Goal: Find specific page/section: Find specific page/section

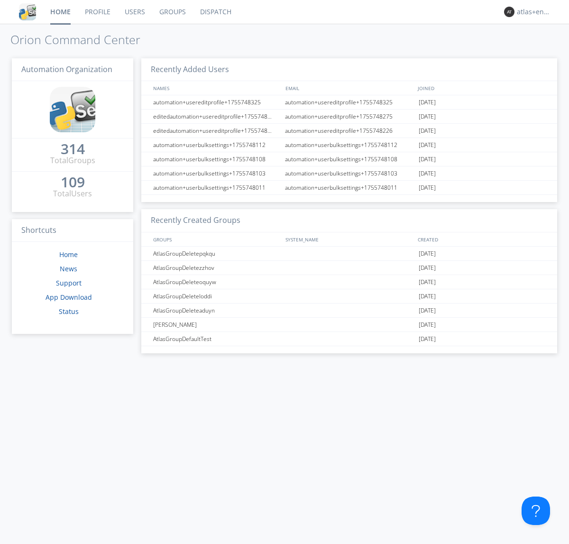
click at [215, 12] on link "Dispatch" at bounding box center [216, 12] width 46 height 24
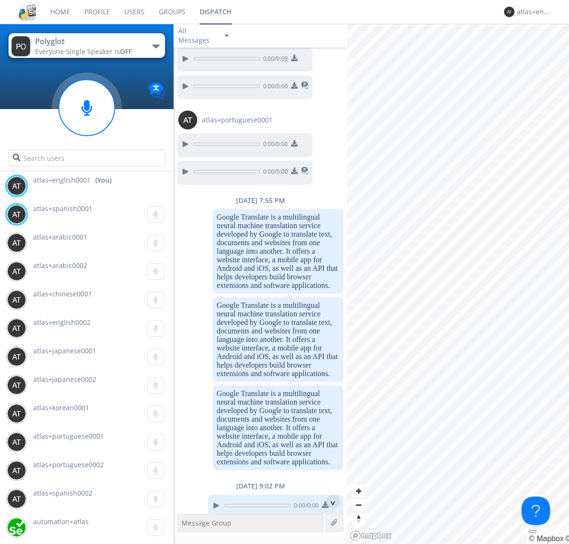
scroll to position [762, 0]
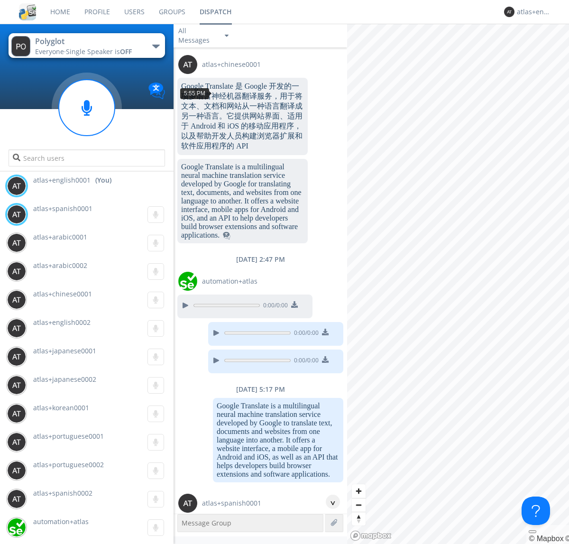
scroll to position [1268, 0]
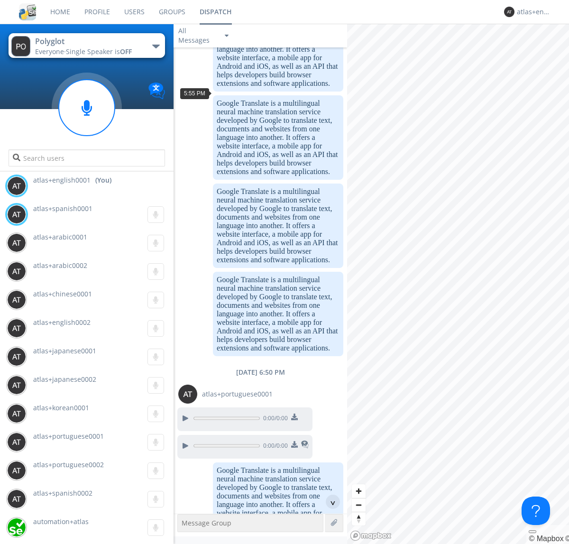
click at [329, 502] on div "^" at bounding box center [333, 502] width 14 height 14
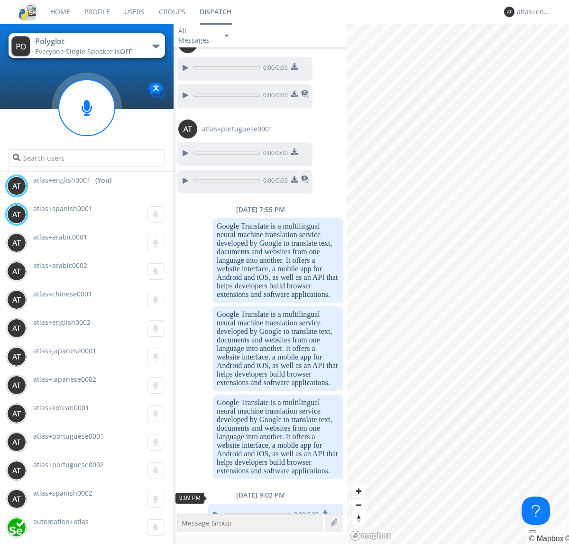
scroll to position [2050, 0]
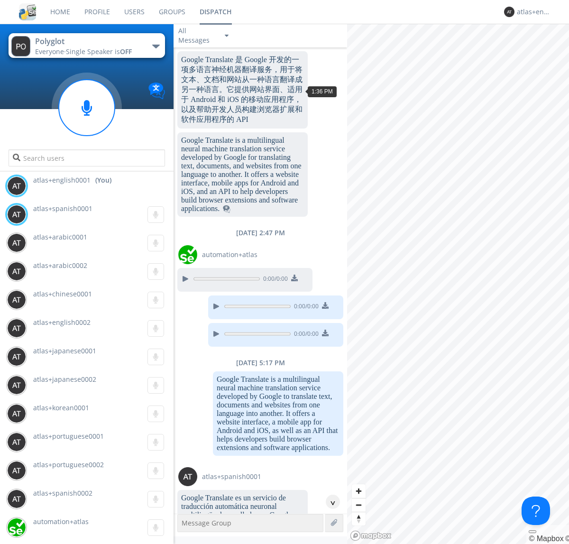
scroll to position [1110, 0]
click at [329, 502] on div "^" at bounding box center [333, 502] width 14 height 14
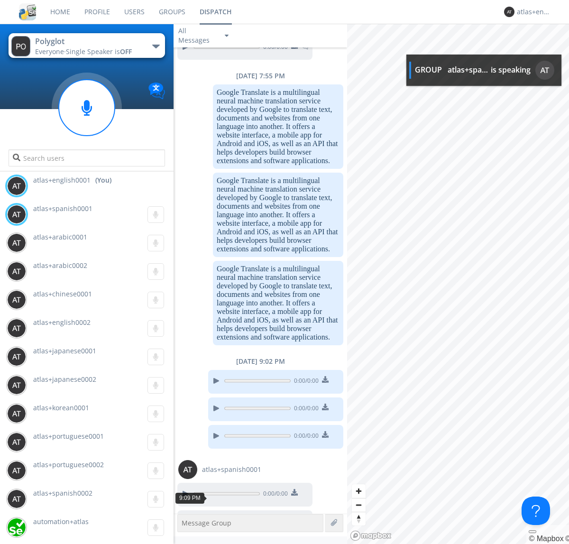
scroll to position [3183, 0]
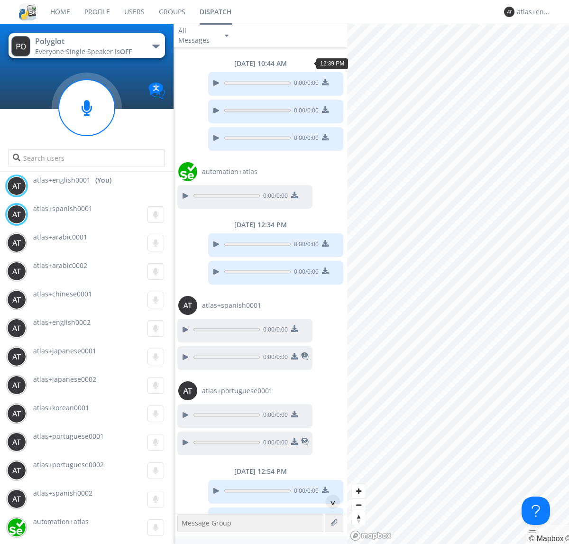
scroll to position [340, 0]
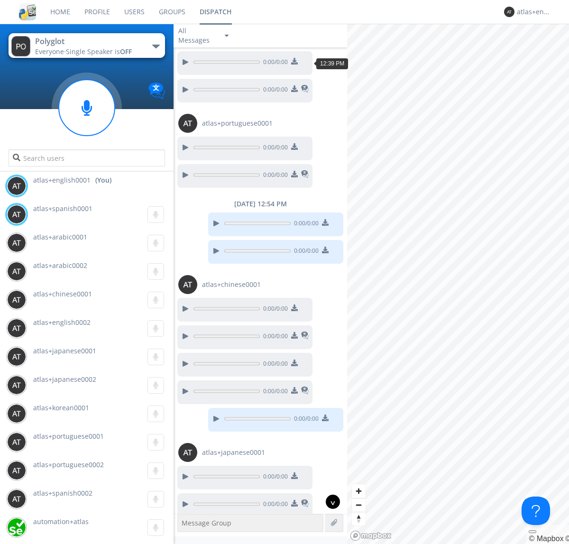
click at [329, 502] on div "^" at bounding box center [333, 502] width 14 height 14
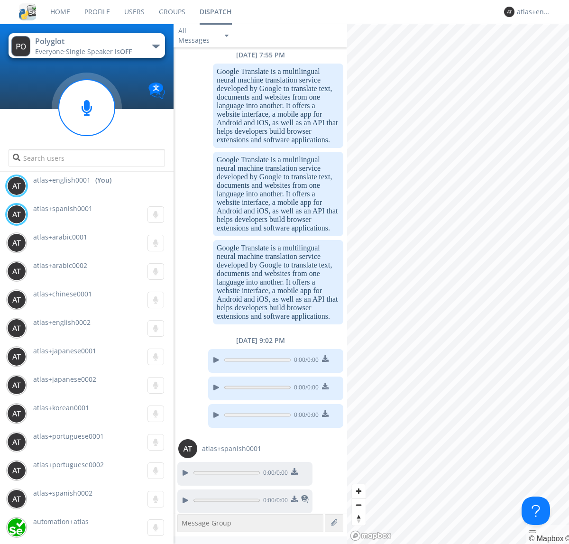
scroll to position [3451, 0]
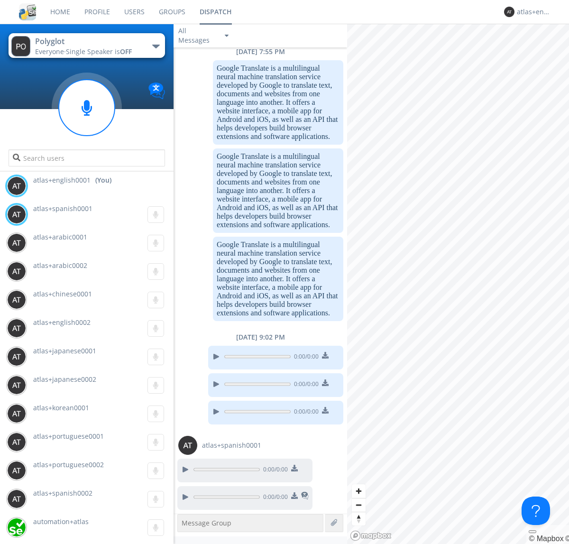
click at [294, 25] on img at bounding box center [294, 21] width 7 height 7
